Goal: Task Accomplishment & Management: Manage account settings

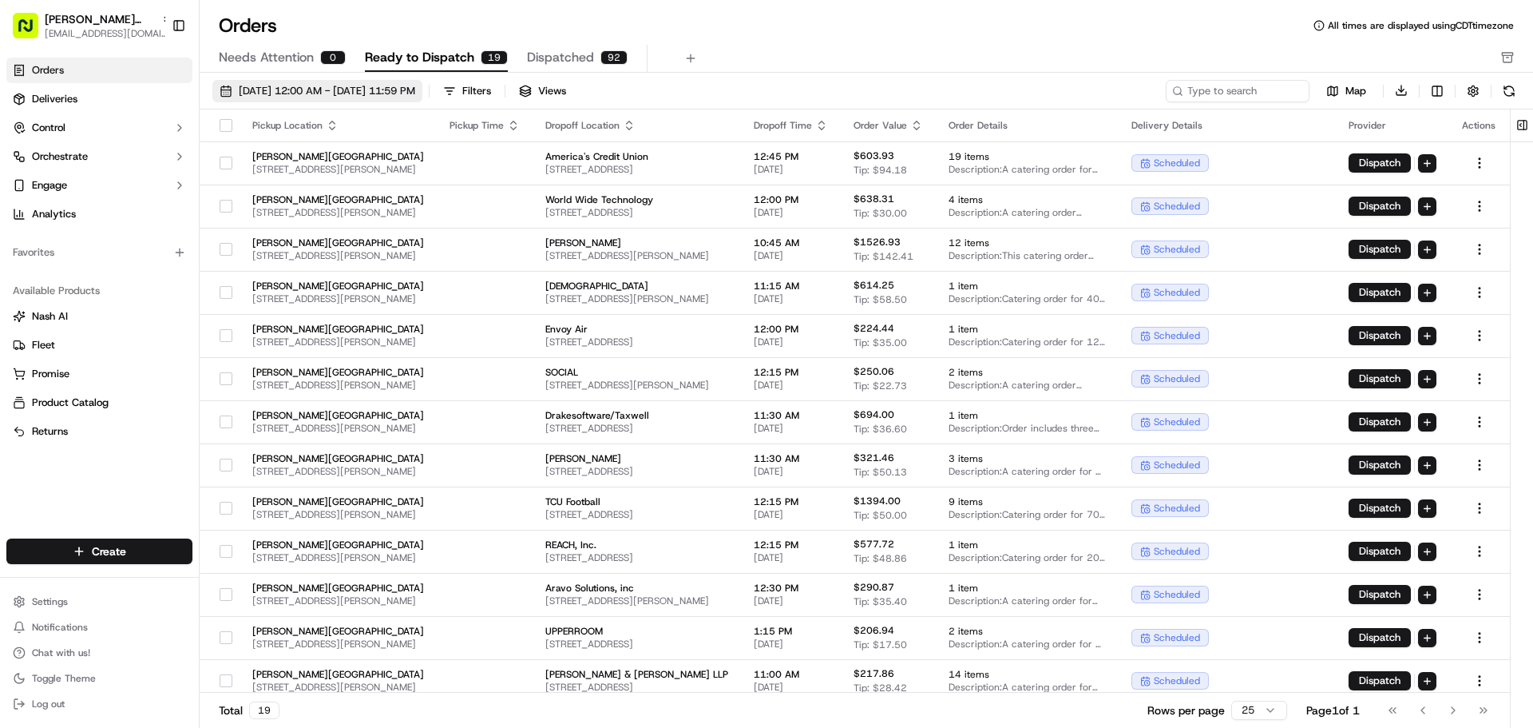
click at [402, 87] on span "[DATE] 12:00 AM - [DATE] 11:59 PM" at bounding box center [327, 91] width 176 height 14
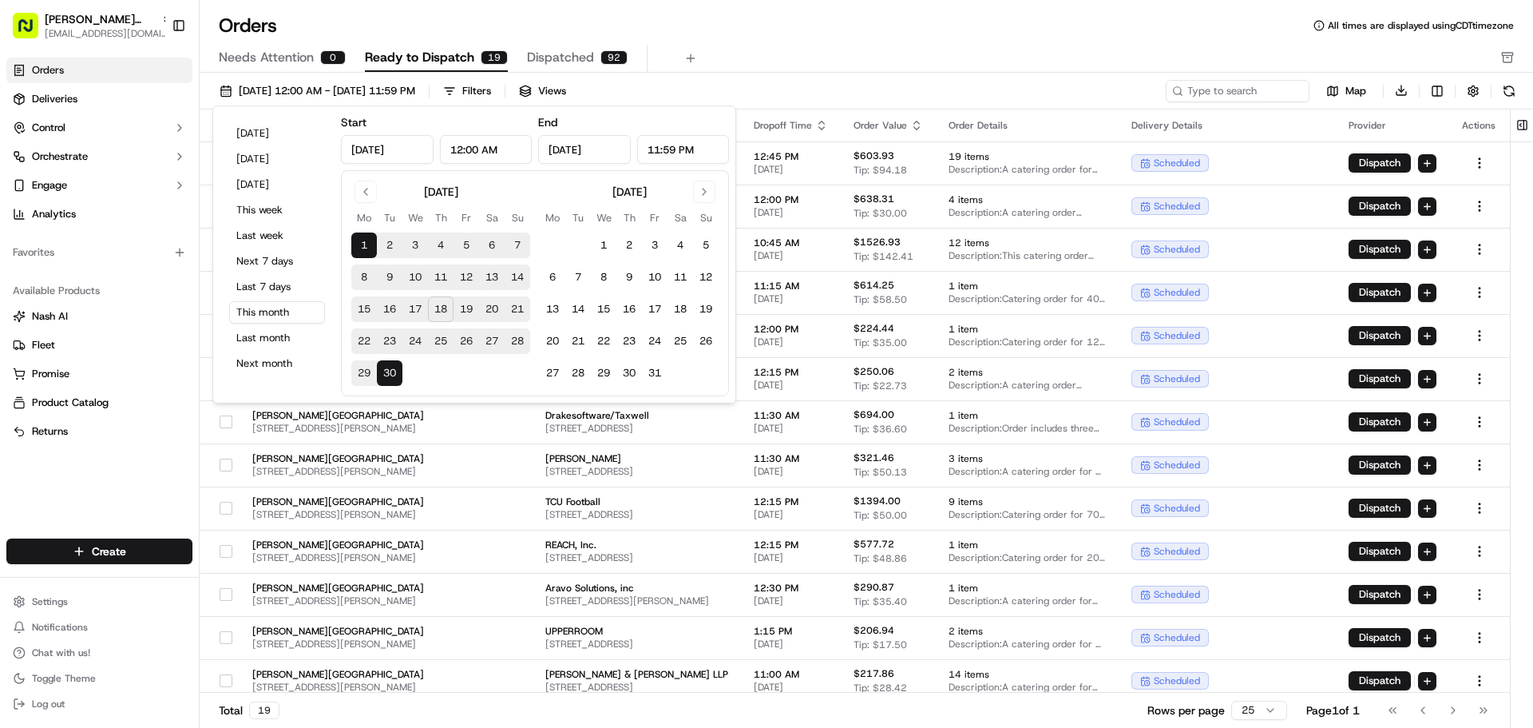
click at [450, 317] on button "18" at bounding box center [441, 309] width 26 height 26
type input "[DATE]"
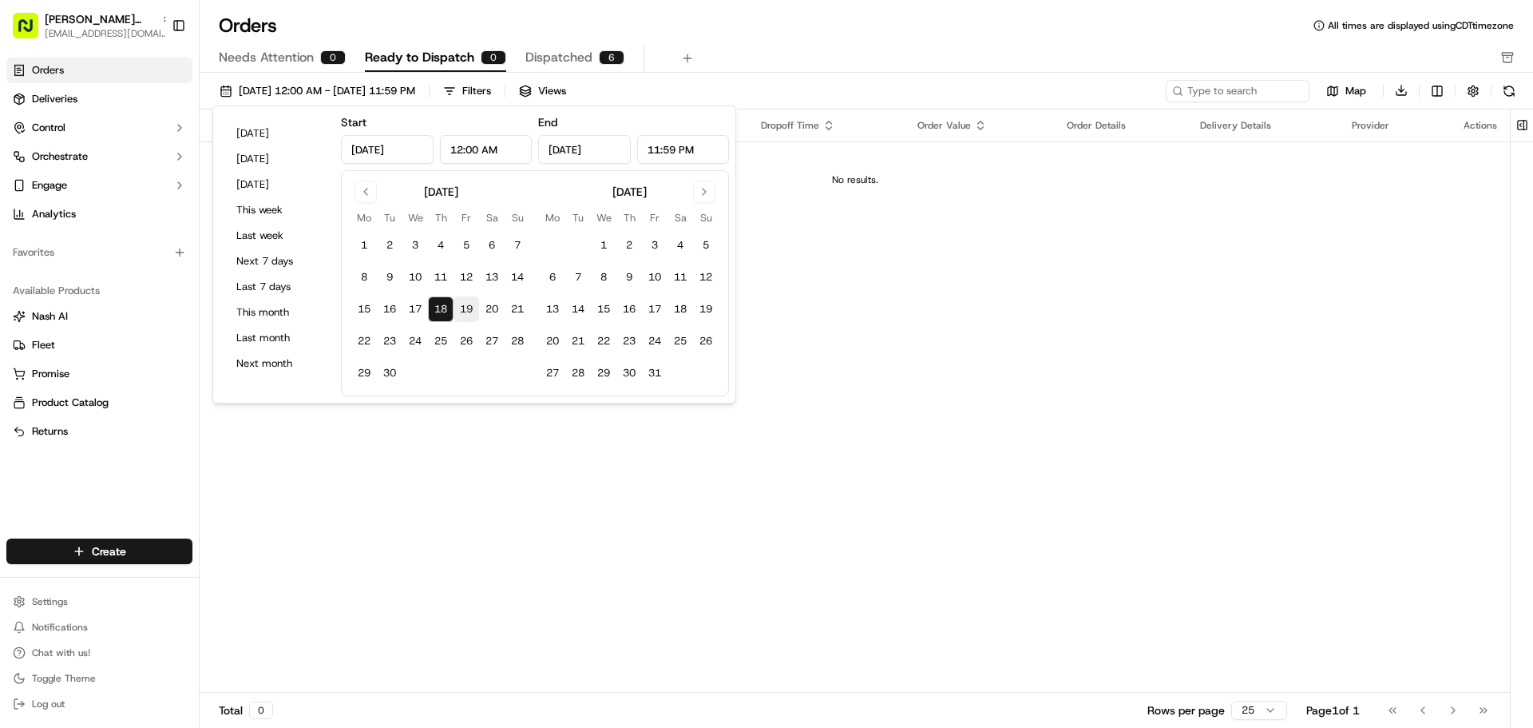
click at [462, 309] on button "19" at bounding box center [467, 309] width 26 height 26
type input "[DATE]"
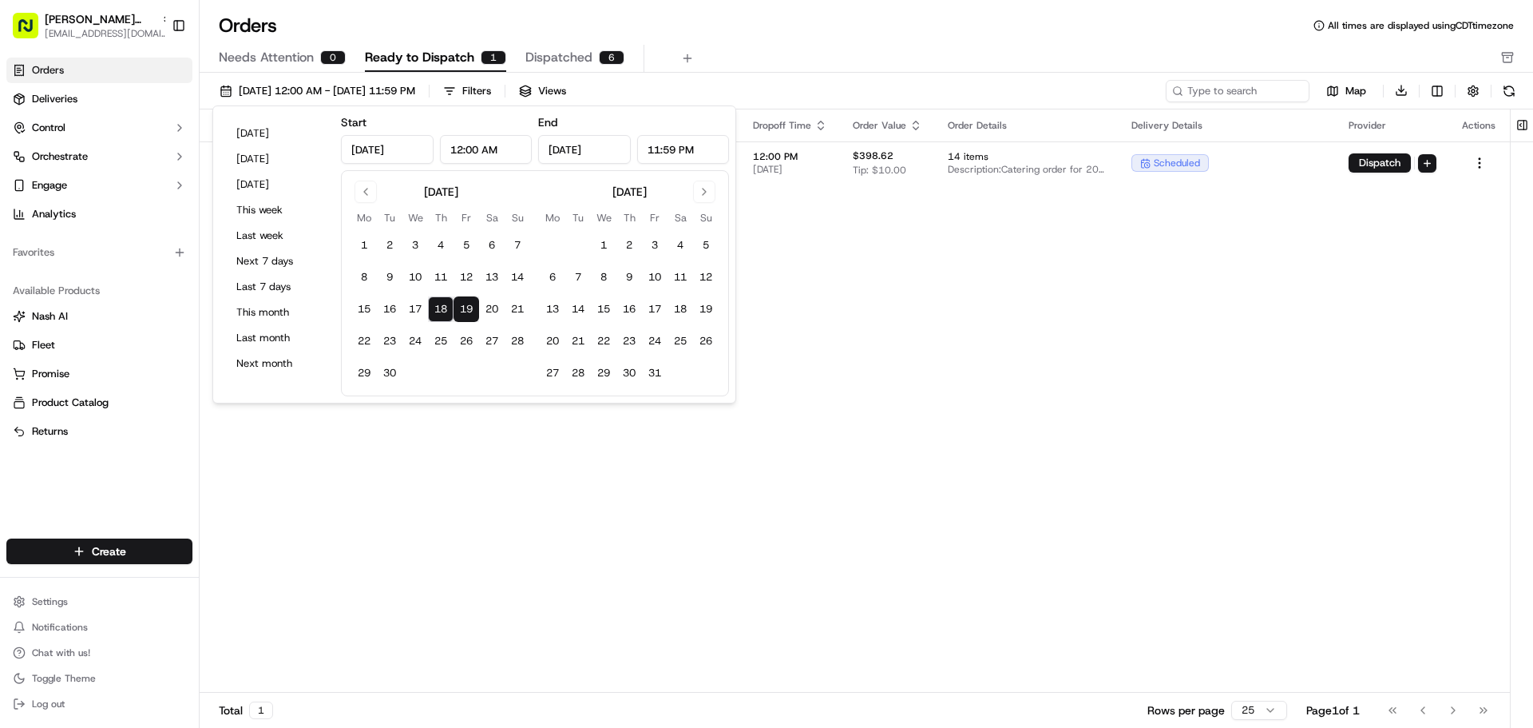
click at [938, 508] on div "Pickup Location Pickup Time Dropoff Location Dropoff Time Order Value Order Det…" at bounding box center [855, 401] width 1310 height 584
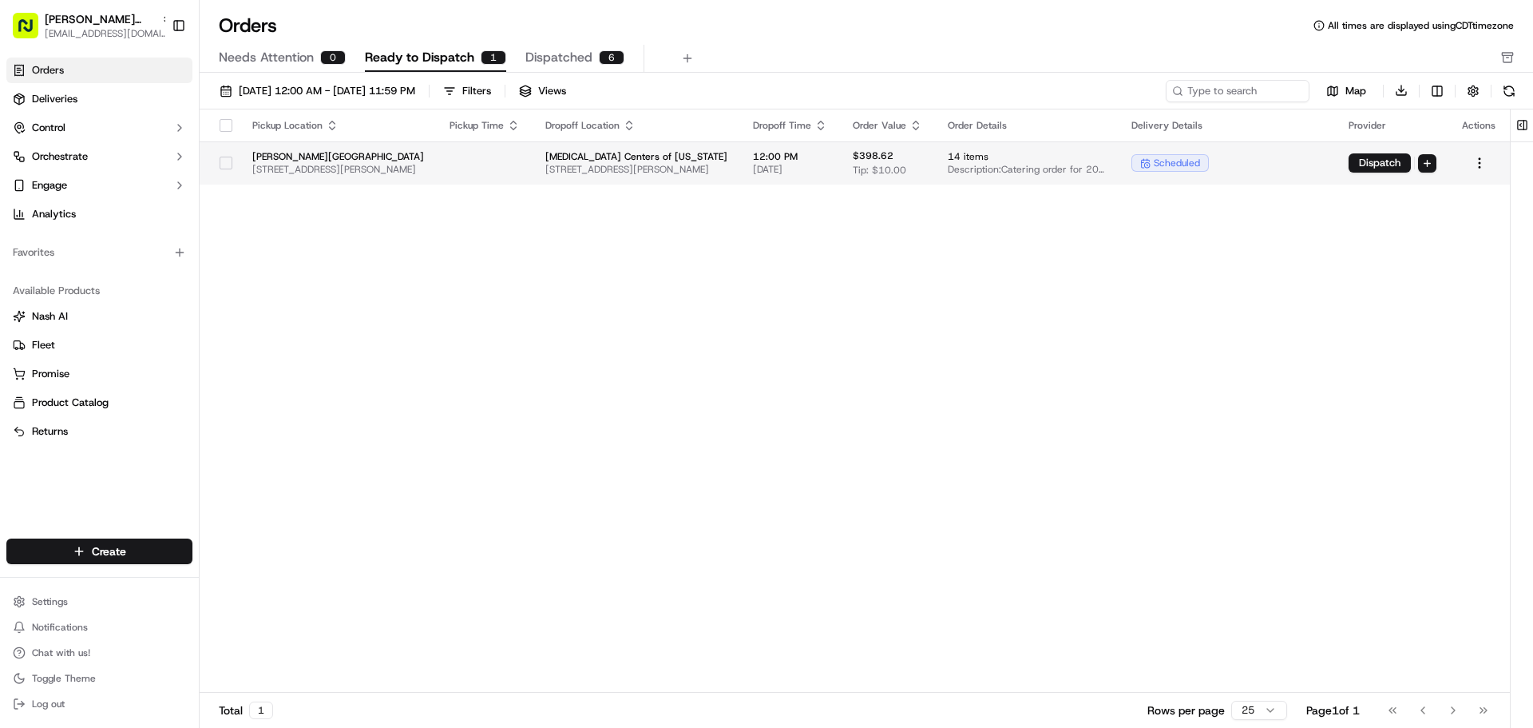
click at [224, 163] on button "button" at bounding box center [226, 163] width 13 height 13
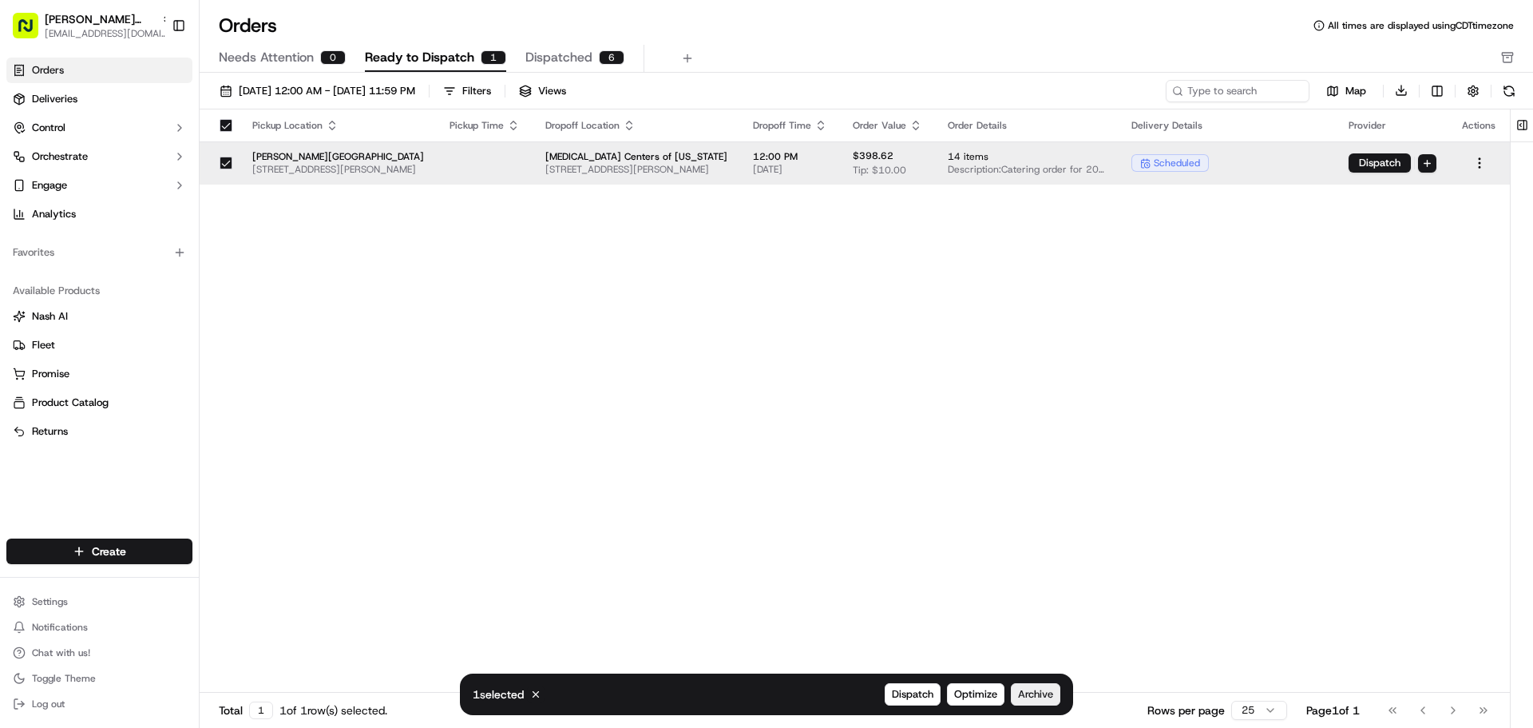
click at [1042, 689] on span "Archive" at bounding box center [1035, 694] width 35 height 14
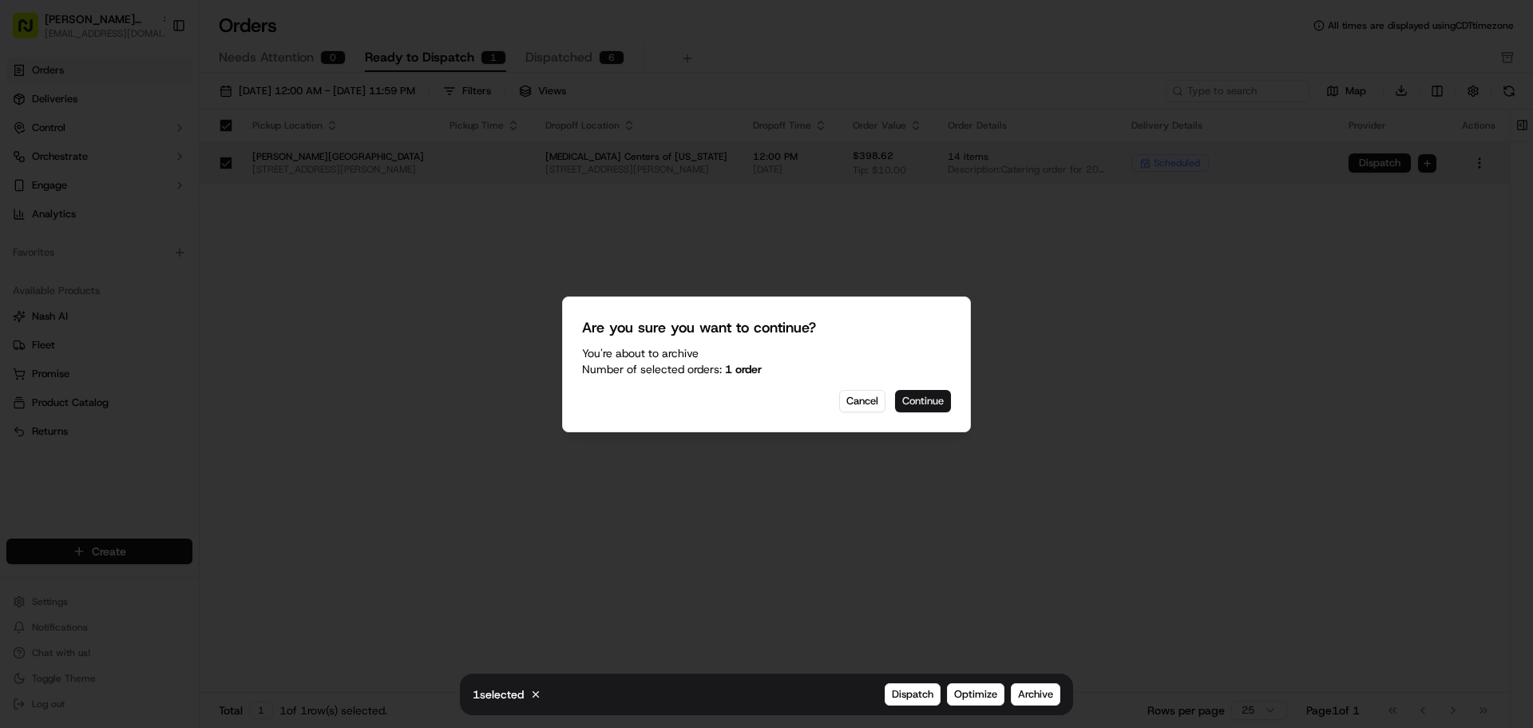
click at [929, 391] on button "Continue" at bounding box center [923, 401] width 56 height 22
